Goal: Find specific page/section: Find specific page/section

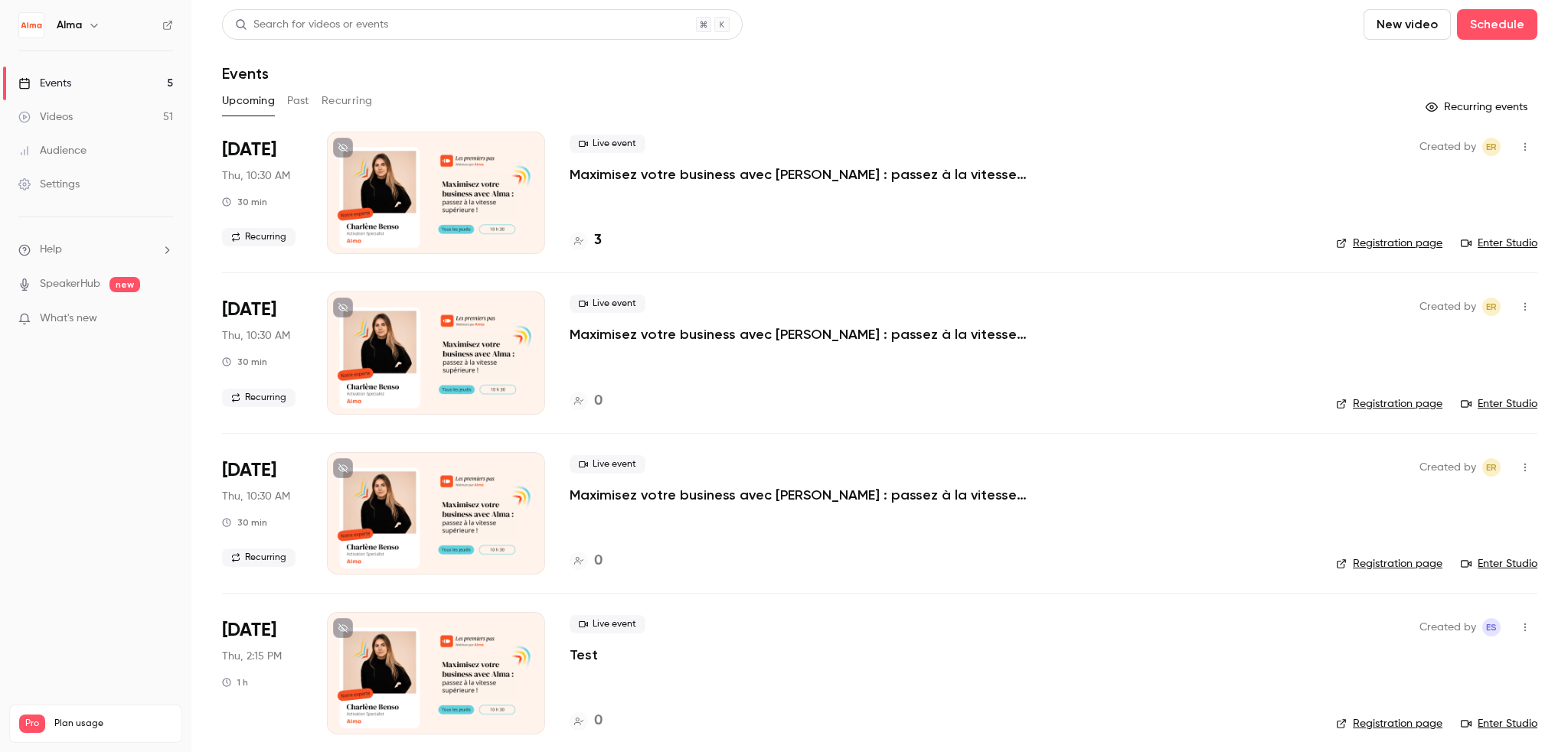
scroll to position [169, 0]
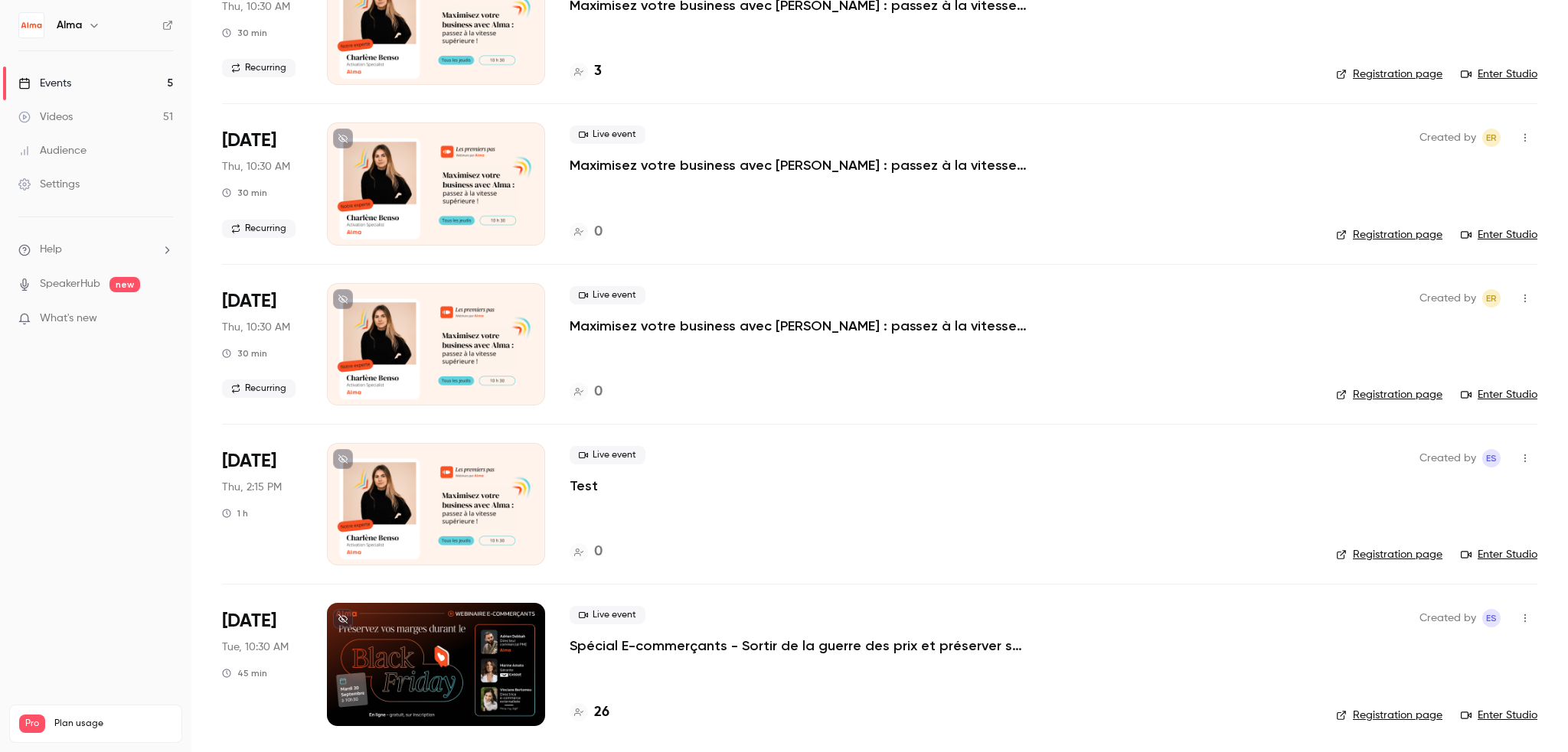
click at [733, 643] on p "Spécial E-commerçants - Sortir de la guerre des prix et préserver ses marges pe…" at bounding box center [799, 645] width 459 height 18
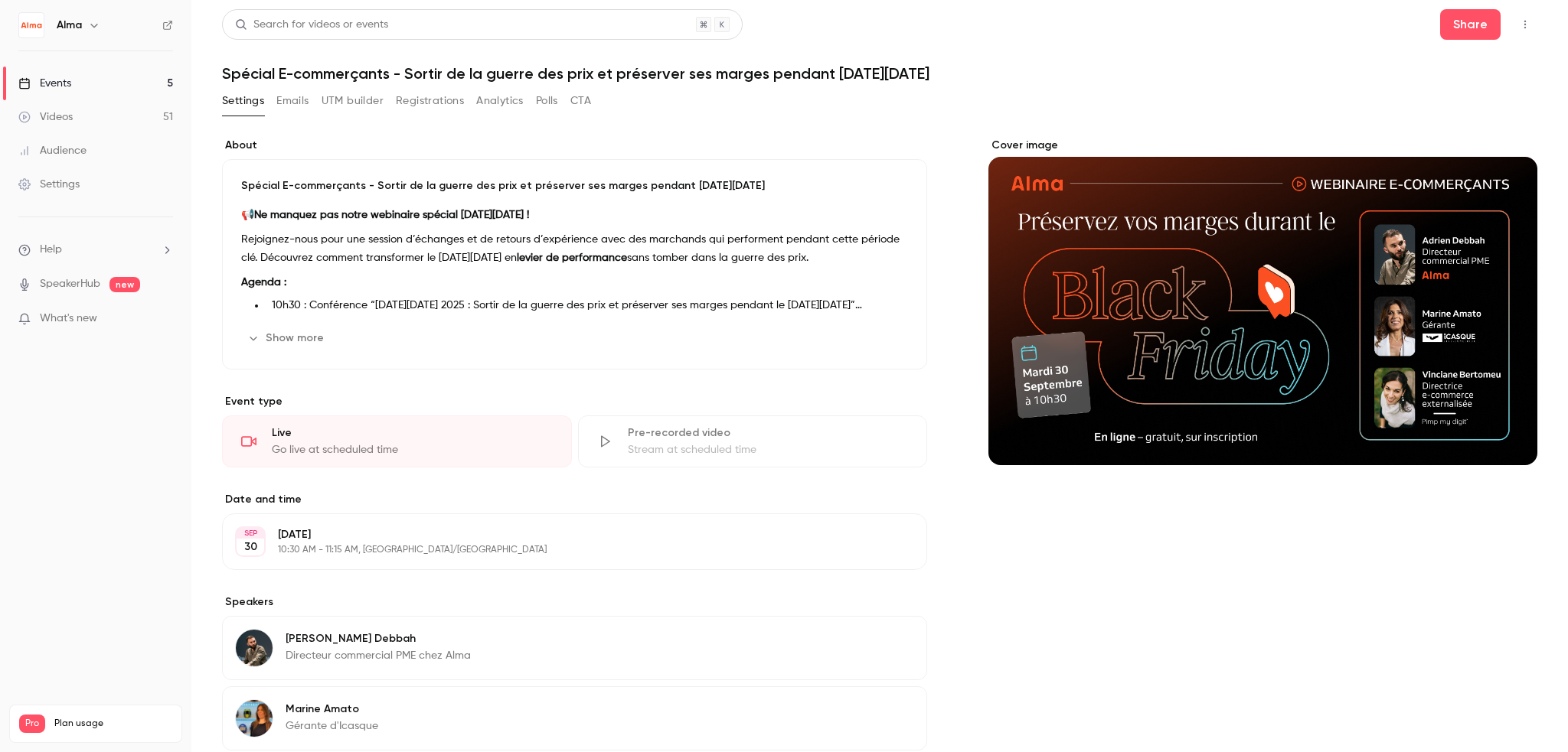
click at [437, 98] on button "Registrations" at bounding box center [429, 101] width 68 height 24
